Goal: Entertainment & Leisure: Consume media (video, audio)

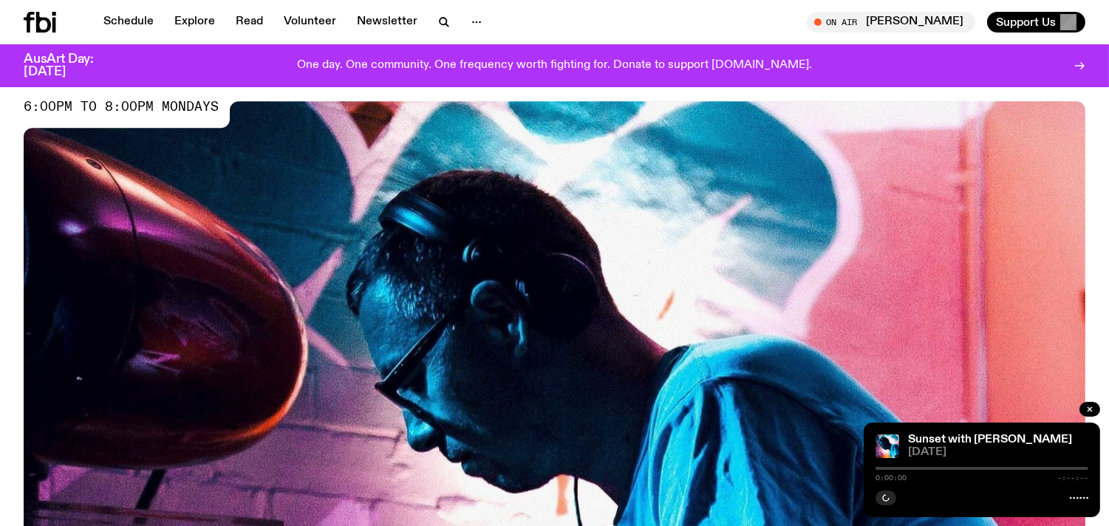
scroll to position [119, 0]
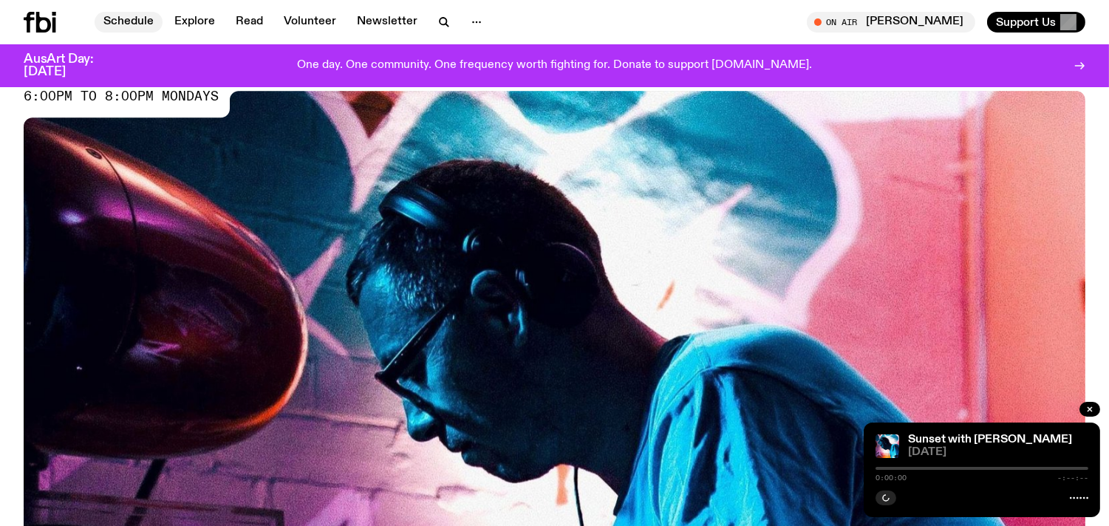
click at [124, 18] on link "Schedule" at bounding box center [129, 22] width 68 height 21
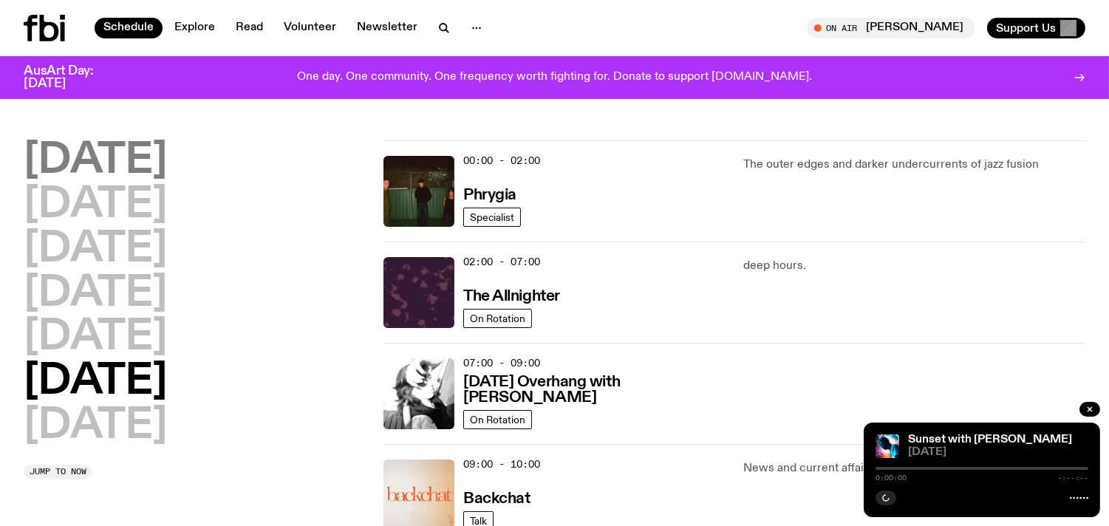
click at [160, 168] on h2 "[DATE]" at bounding box center [95, 160] width 143 height 41
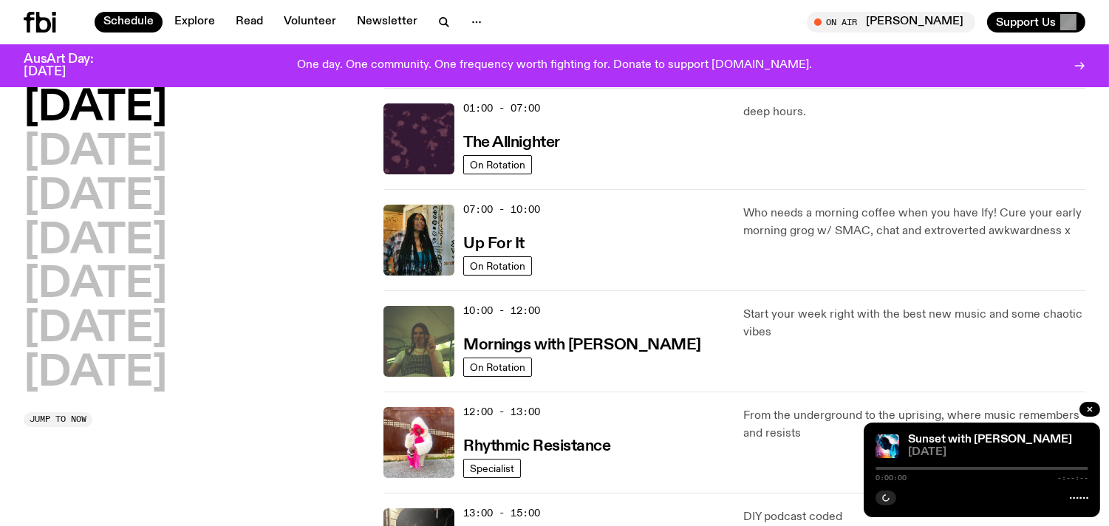
scroll to position [61, 0]
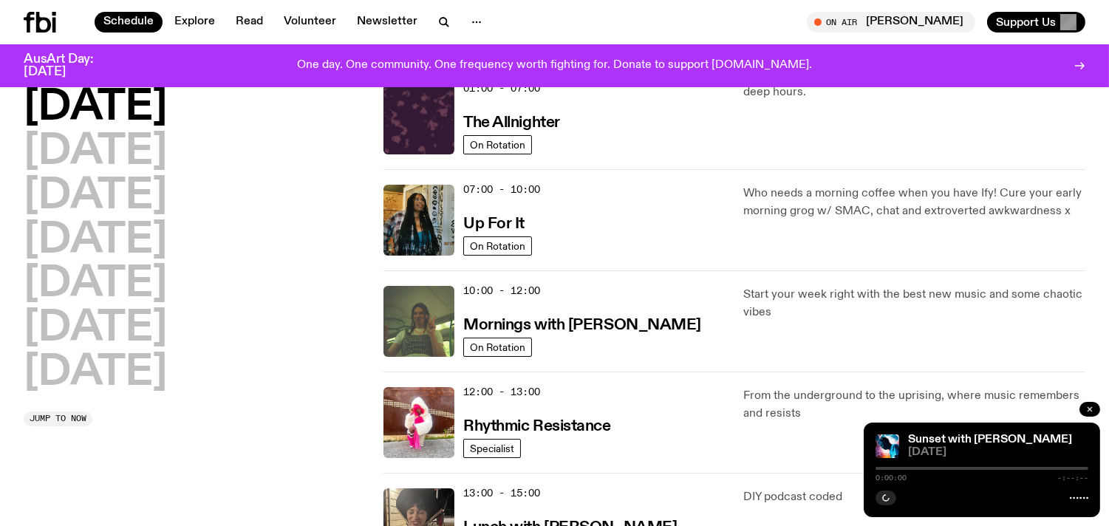
click at [1086, 410] on icon "button" at bounding box center [1089, 409] width 9 height 9
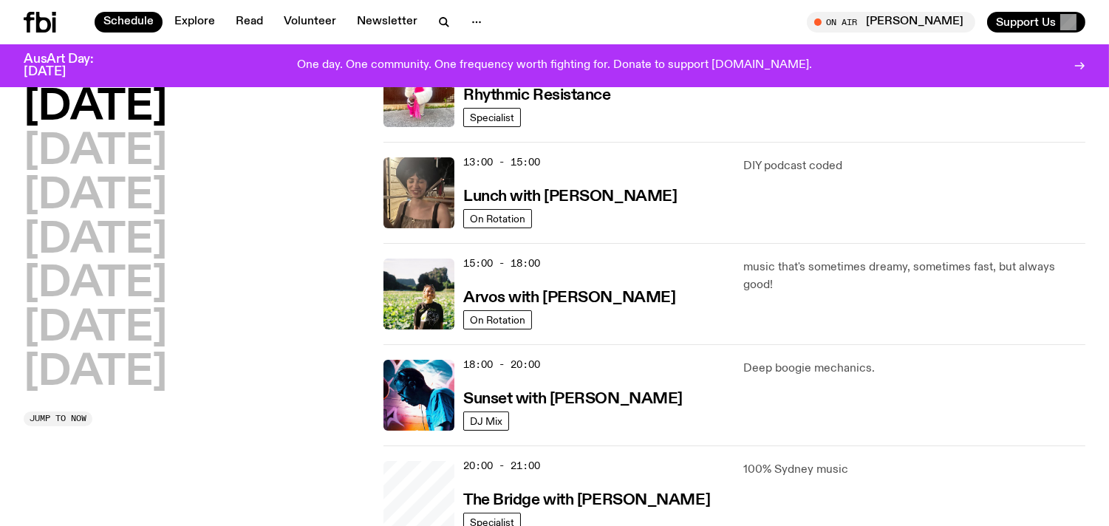
scroll to position [394, 0]
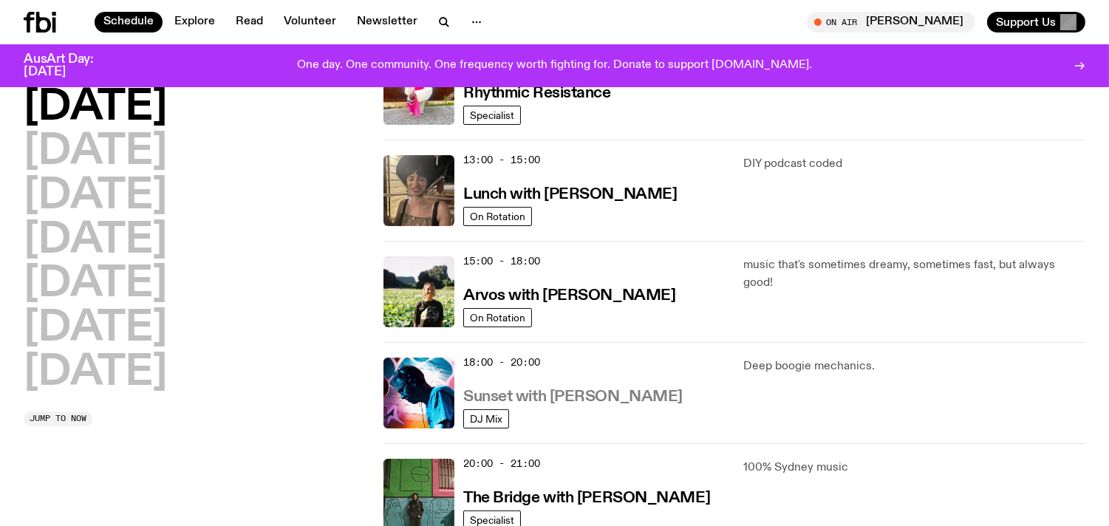
click at [620, 400] on h3 "Sunset with [PERSON_NAME]" at bounding box center [572, 397] width 219 height 16
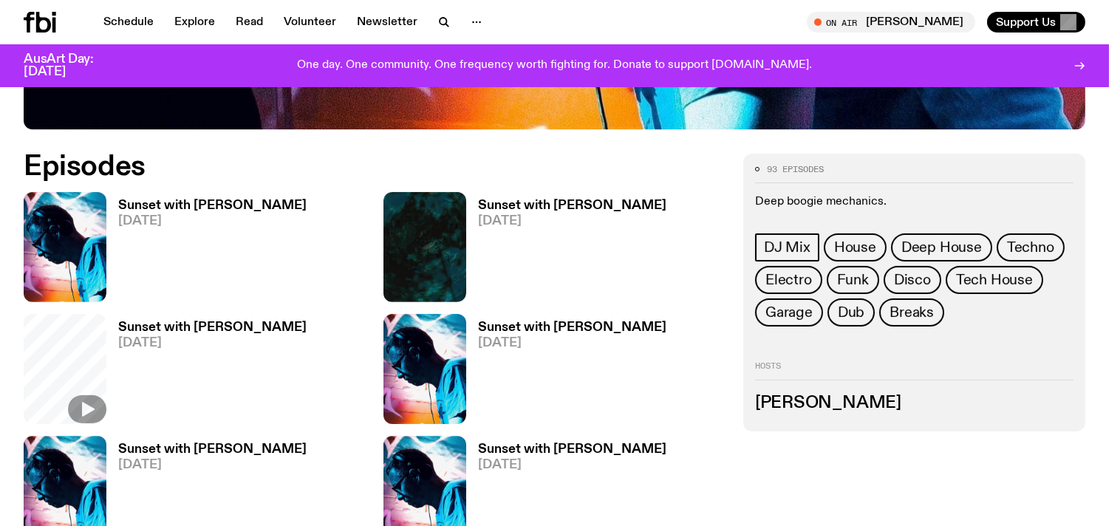
scroll to position [682, 0]
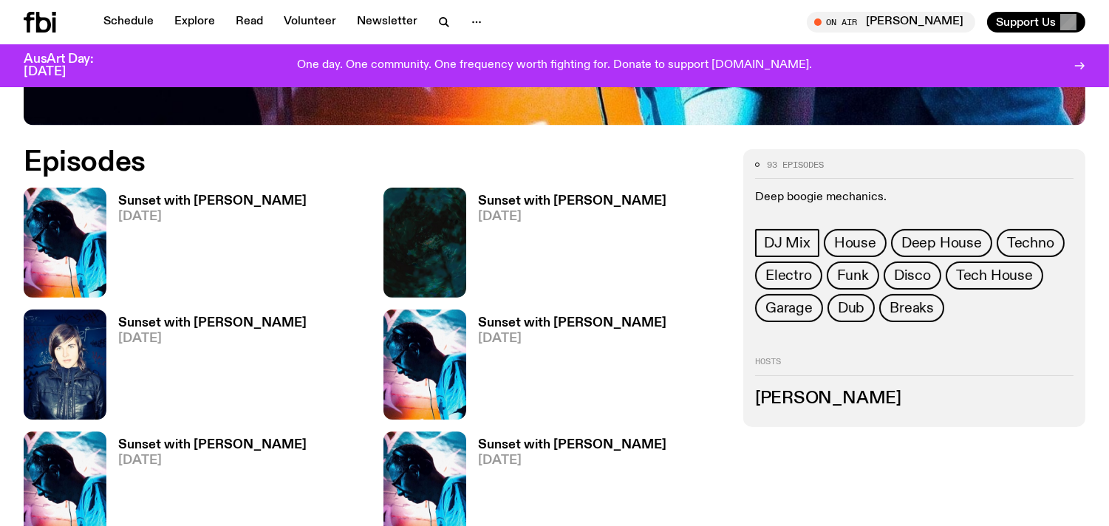
click at [560, 439] on h3 "Sunset with [PERSON_NAME]" at bounding box center [572, 445] width 188 height 13
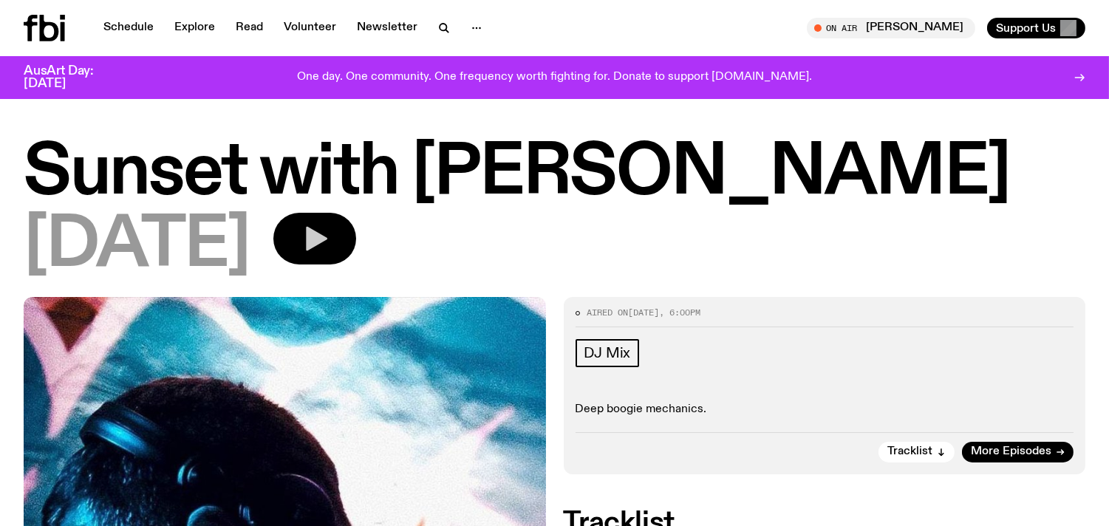
click at [327, 227] on icon "button" at bounding box center [316, 239] width 21 height 24
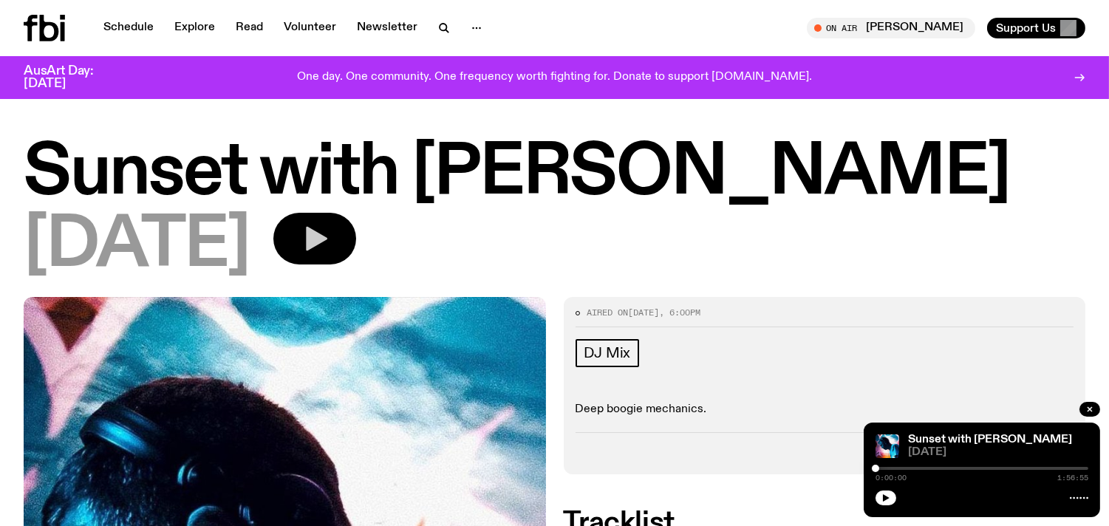
click at [356, 235] on button "button" at bounding box center [314, 239] width 83 height 52
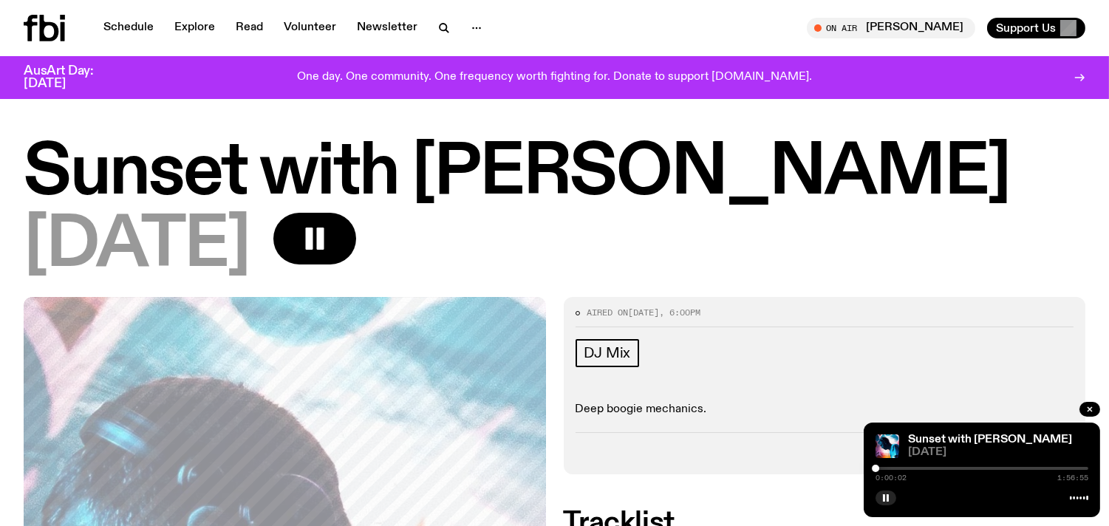
click at [888, 464] on div "0:00:02 1:56:55" at bounding box center [981, 473] width 213 height 18
click at [902, 467] on div at bounding box center [981, 468] width 213 height 3
